Goal: Task Accomplishment & Management: Manage account settings

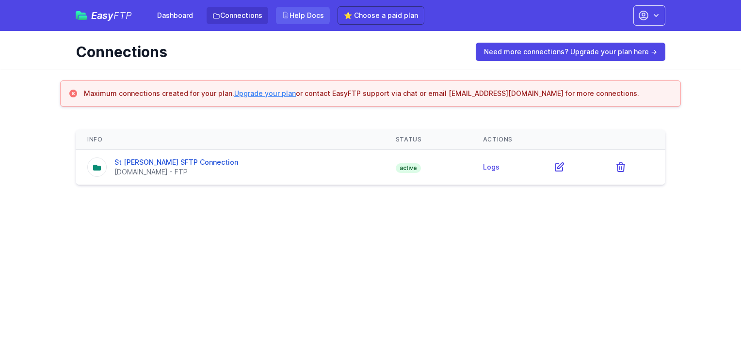
click at [312, 12] on link "Help Docs" at bounding box center [303, 15] width 54 height 17
click at [168, 17] on link "Dashboard" at bounding box center [175, 15] width 48 height 17
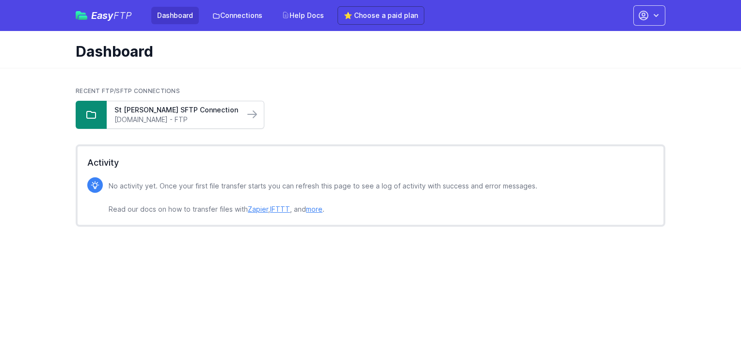
click at [176, 120] on link "sftp.sgch.com.au - FTP" at bounding box center [175, 120] width 122 height 10
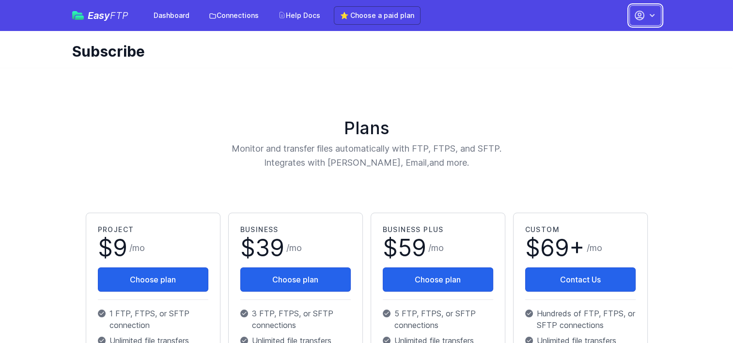
click at [636, 11] on icon "button" at bounding box center [640, 16] width 12 height 12
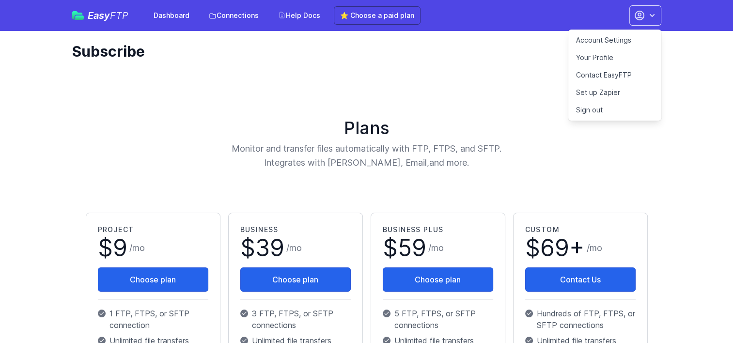
click at [415, 169] on p "Monitor and transfer files automatically with FTP, FTPS, and SFTP. Integrates w…" at bounding box center [367, 156] width 380 height 29
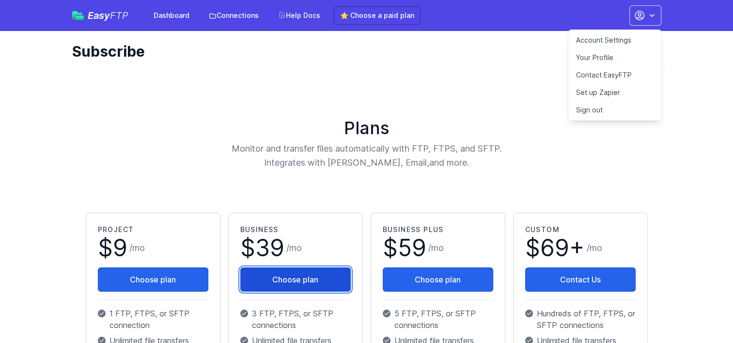
click at [308, 283] on button "Choose plan" at bounding box center [295, 280] width 111 height 24
